Goal: Information Seeking & Learning: Learn about a topic

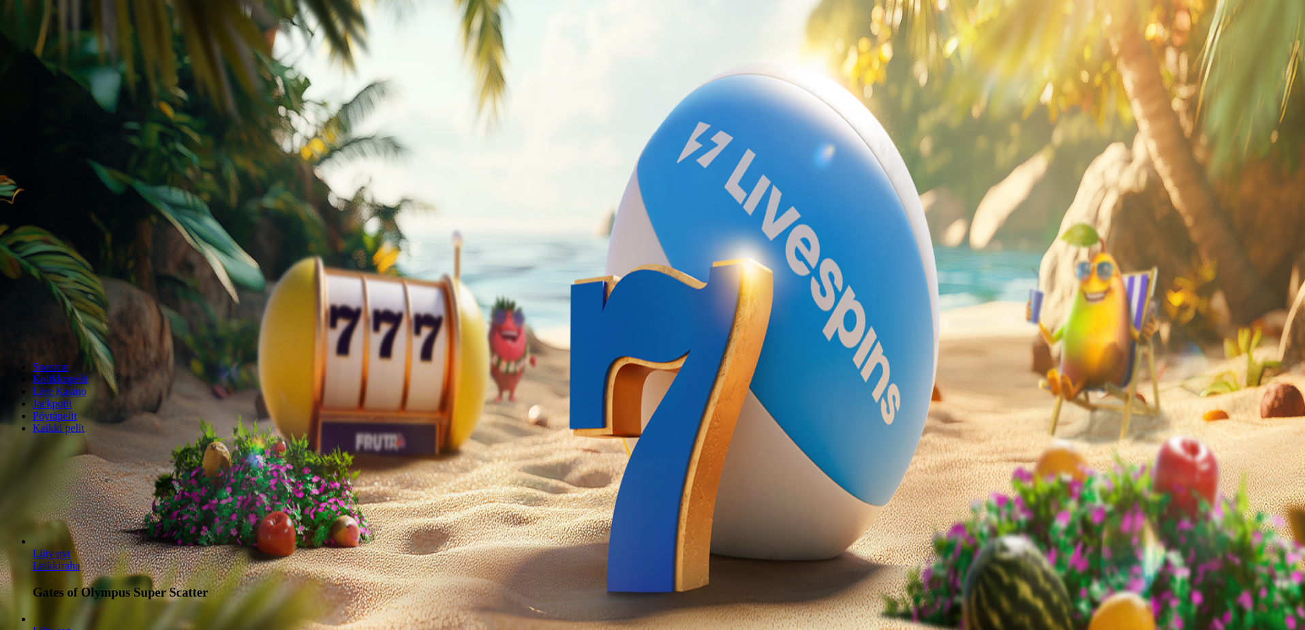
click at [78, 55] on span "Kirjaudu" at bounding box center [94, 49] width 33 height 10
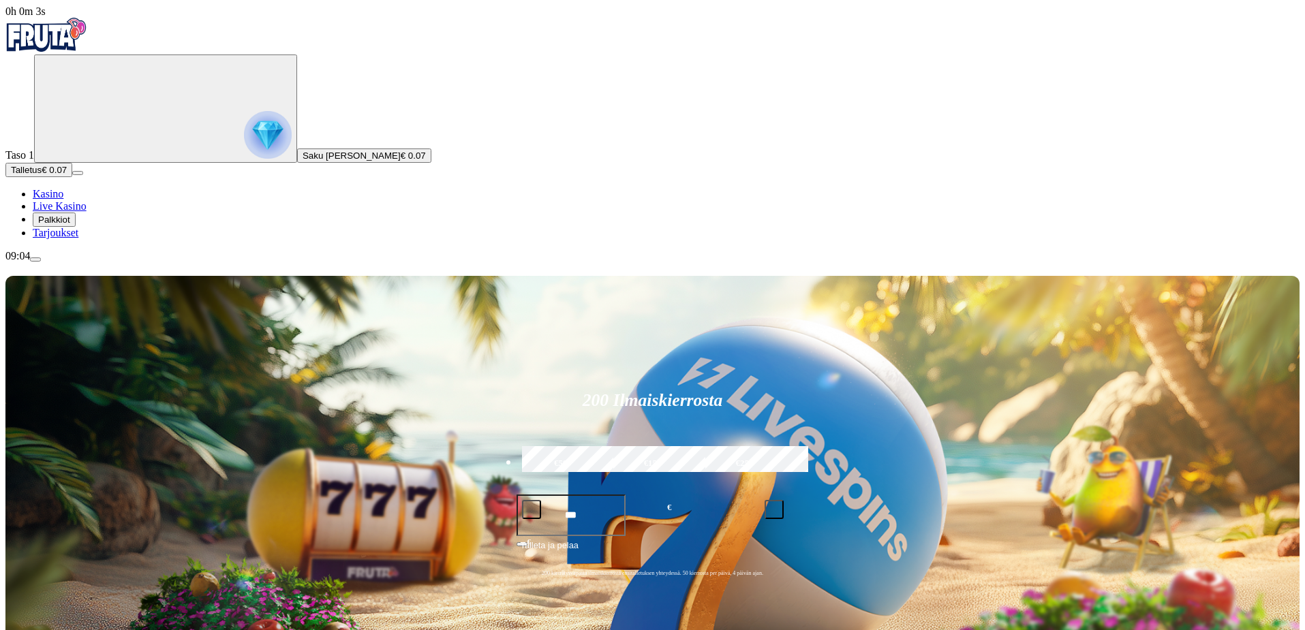
click at [70, 225] on span "Palkkiot" at bounding box center [54, 220] width 32 height 10
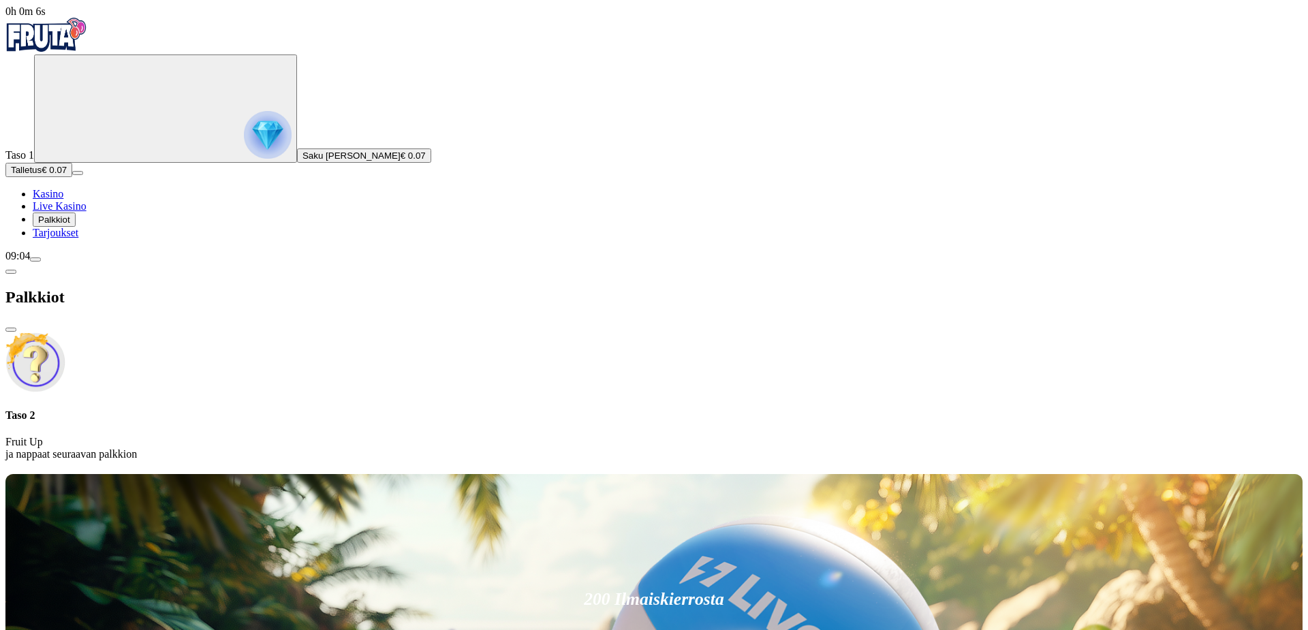
click at [78, 238] on span "Tarjoukset" at bounding box center [56, 233] width 46 height 12
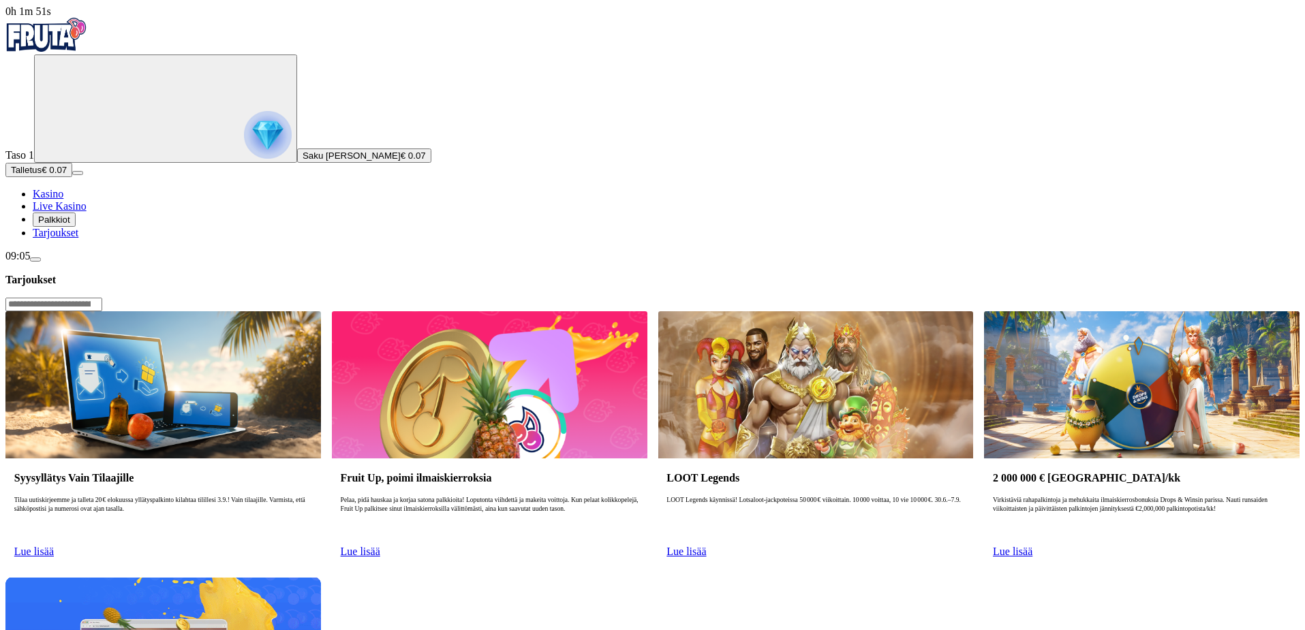
click at [621, 324] on div "Syysyllätys Vain Tilaajille Tilaa uutiskirjeemme ja talleta 20 € elokuussa yllä…" at bounding box center [652, 572] width 1294 height 522
